Goal: Information Seeking & Learning: Learn about a topic

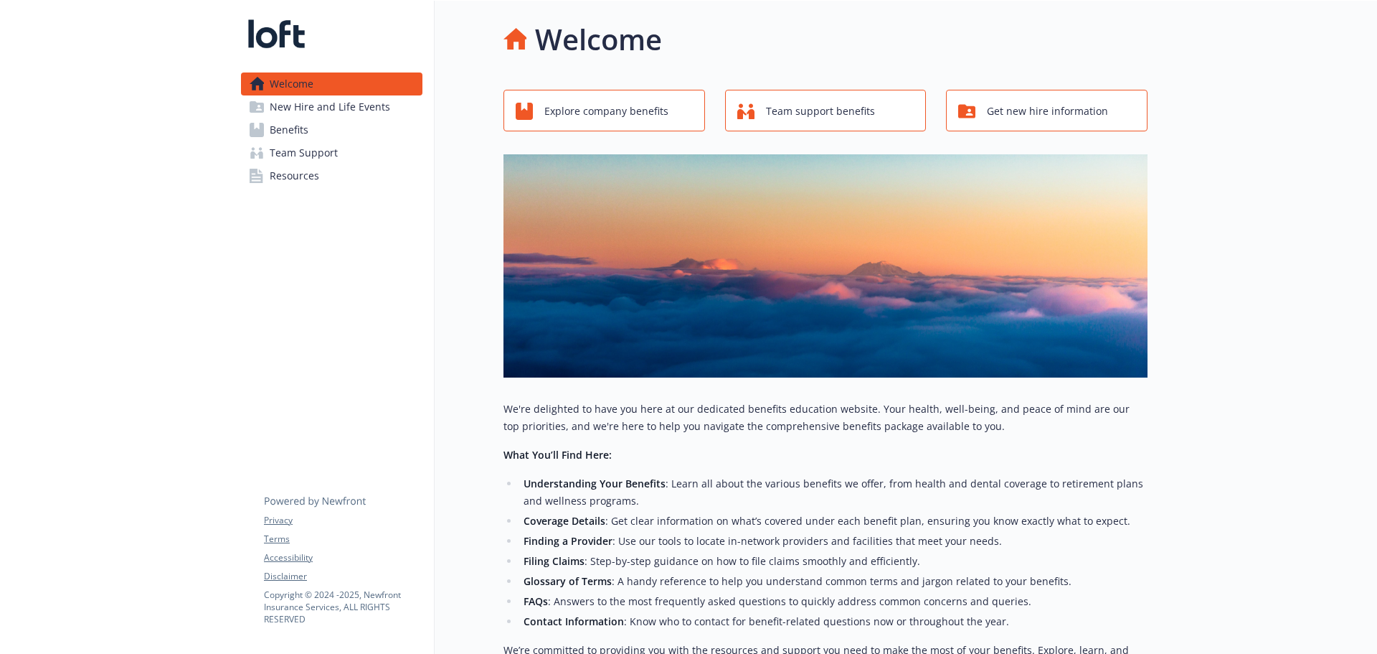
click at [324, 134] on link "Benefits" at bounding box center [332, 129] width 182 height 23
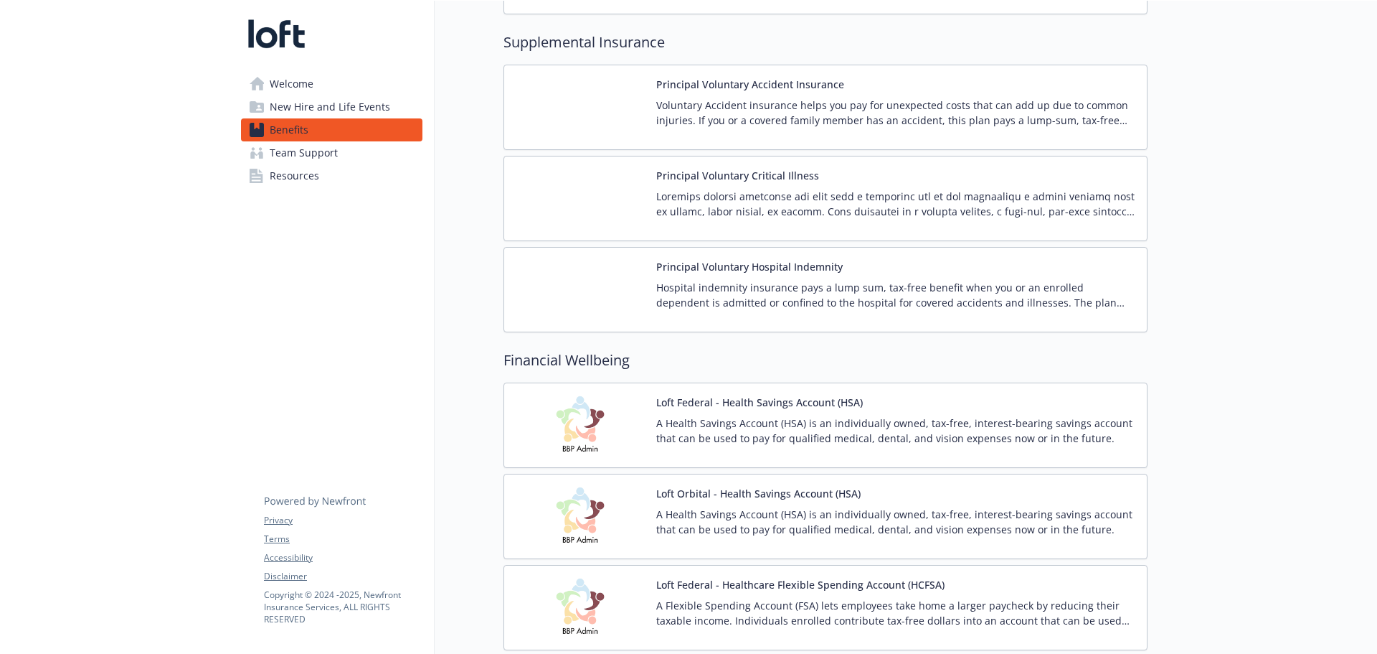
scroll to position [1220, 0]
